Goal: Transaction & Acquisition: Subscribe to service/newsletter

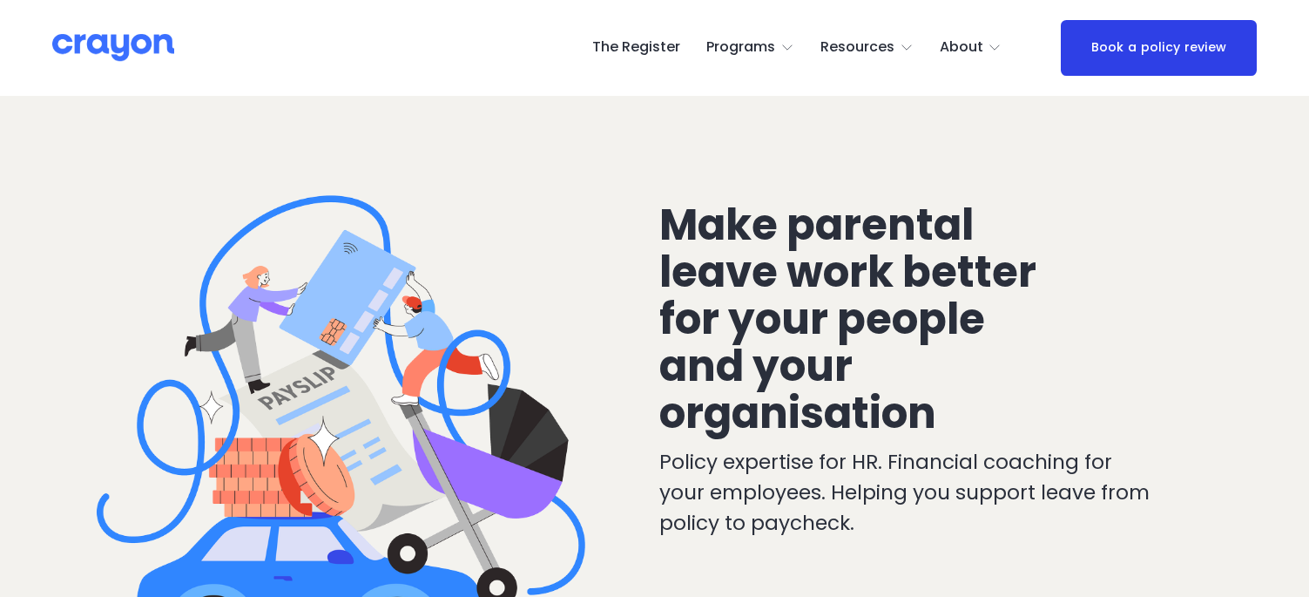
click at [680, 44] on link "The Register" at bounding box center [636, 48] width 88 height 28
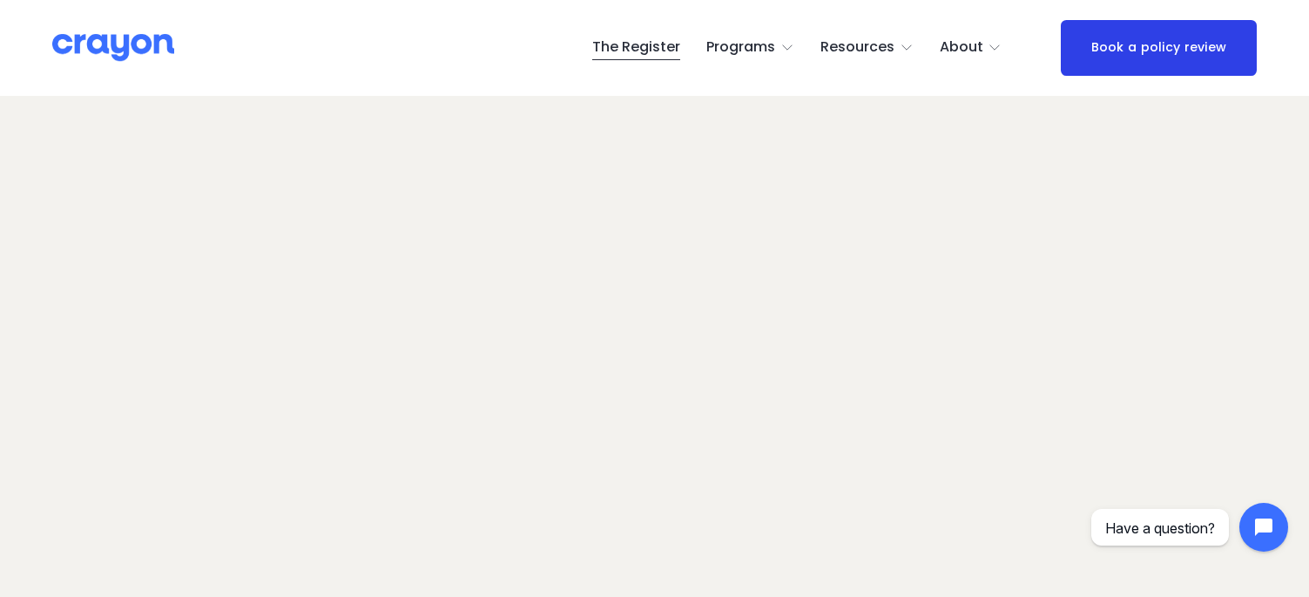
click at [658, 51] on link "The Register" at bounding box center [636, 48] width 88 height 28
